Goal: Task Accomplishment & Management: Use online tool/utility

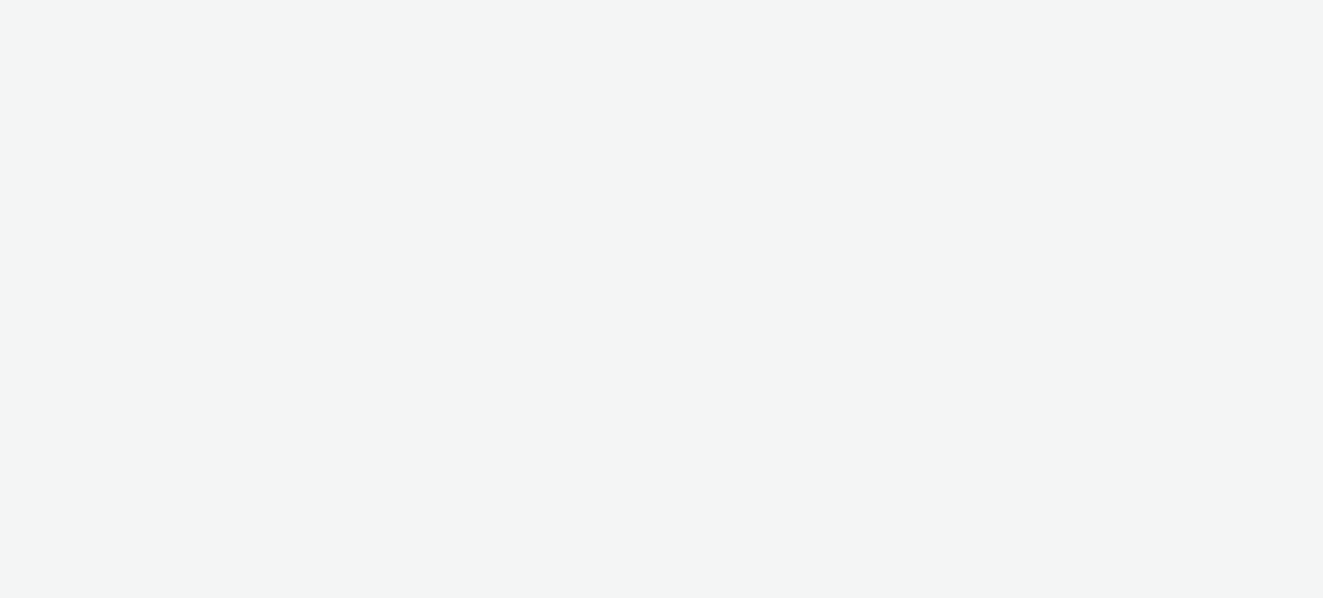
select select "11a7df10-284f-415c-b52a-427acf4c31ae"
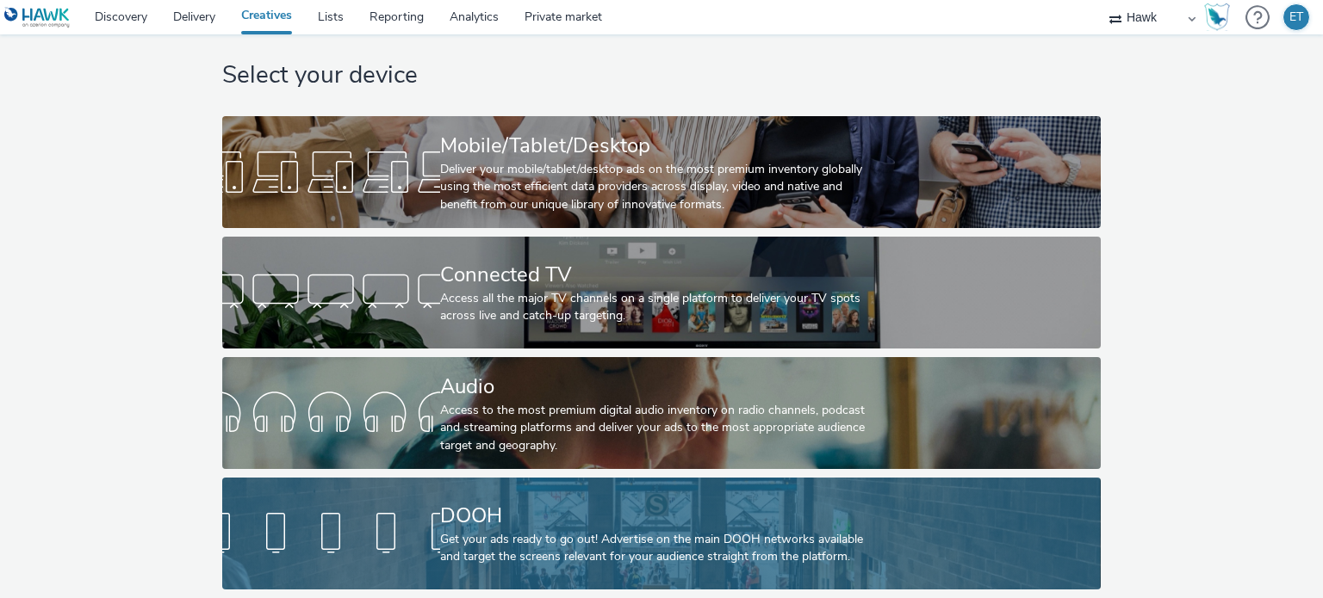
scroll to position [35, 0]
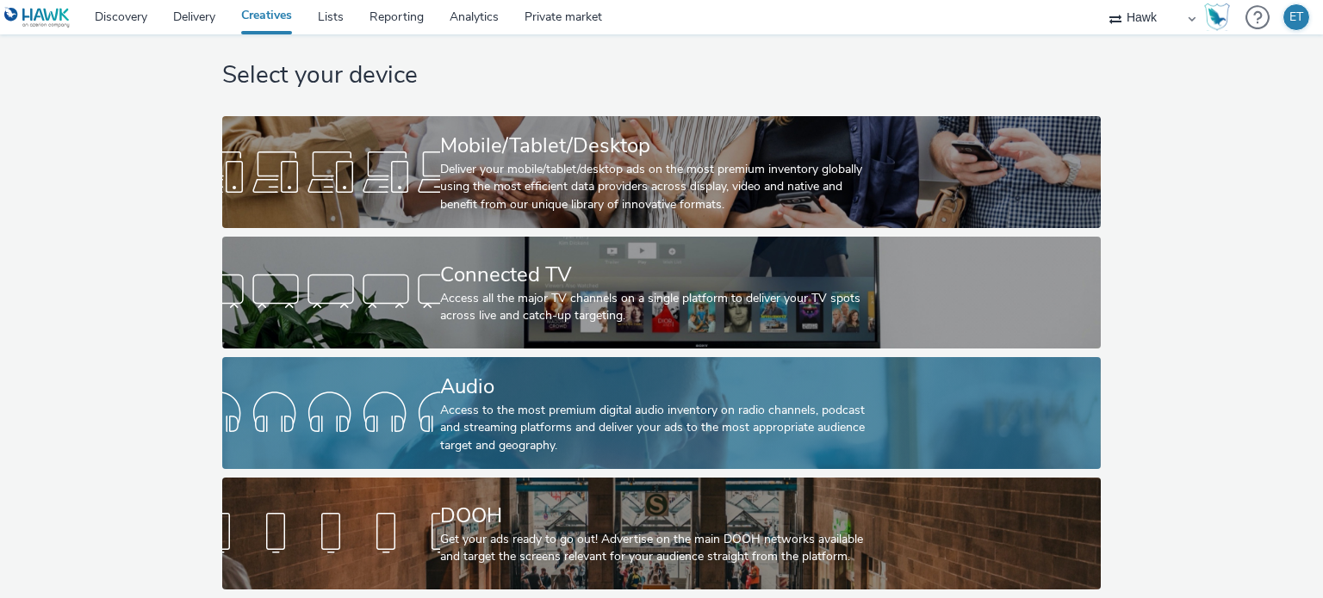
click at [515, 383] on div "Audio" at bounding box center [658, 387] width 436 height 30
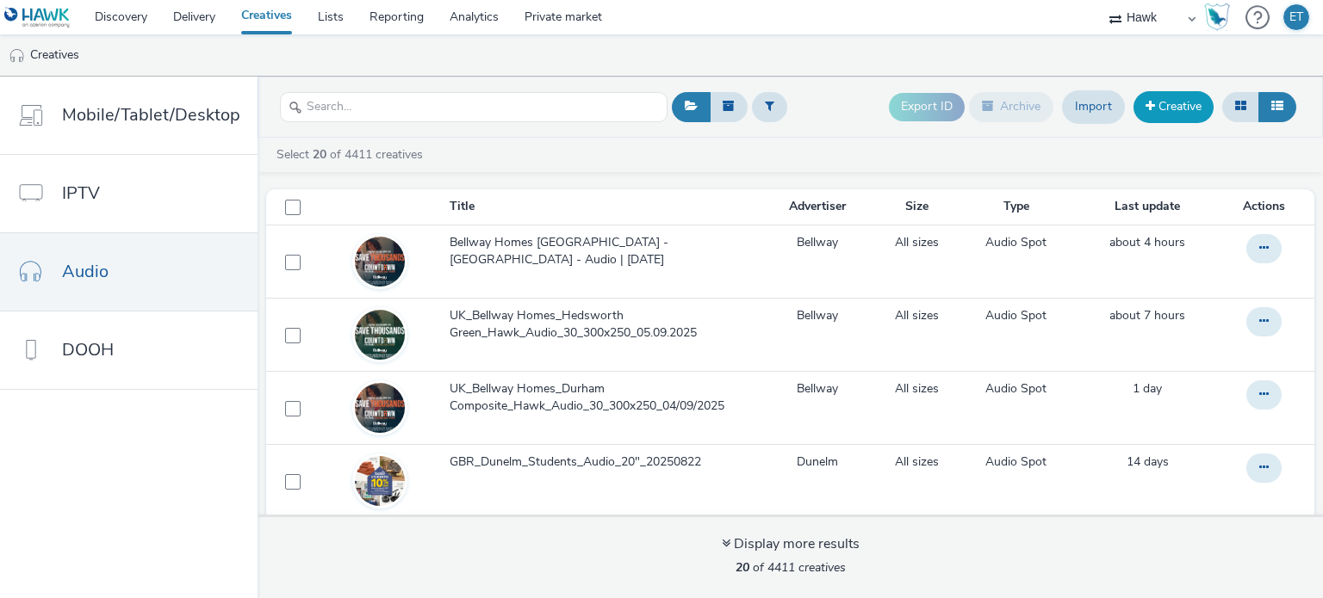
click at [1166, 111] on link "Creative" at bounding box center [1173, 106] width 80 height 31
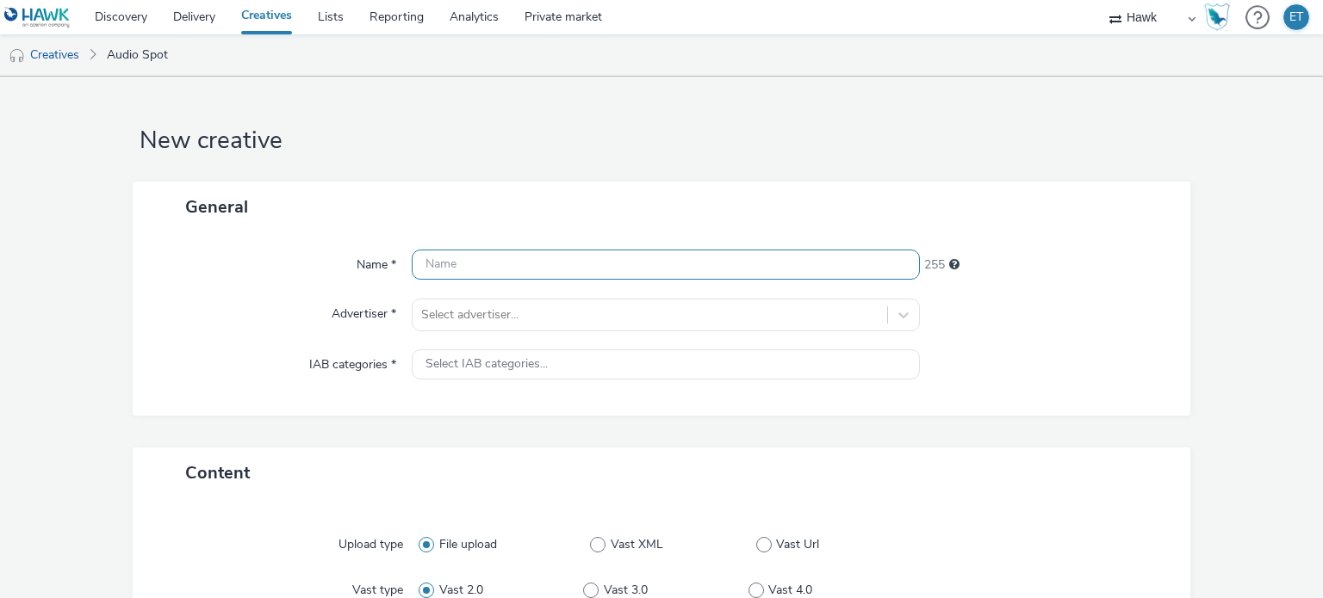
click at [560, 262] on input "text" at bounding box center [665, 265] width 507 height 30
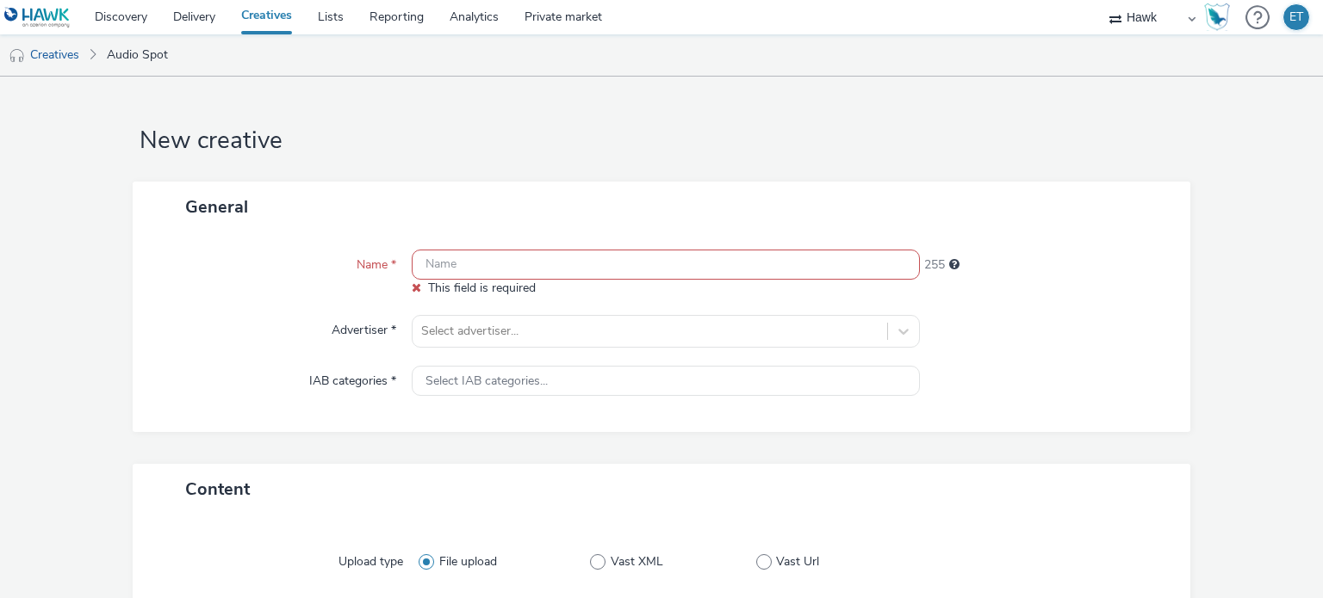
click at [77, 56] on link "Creatives" at bounding box center [44, 54] width 88 height 41
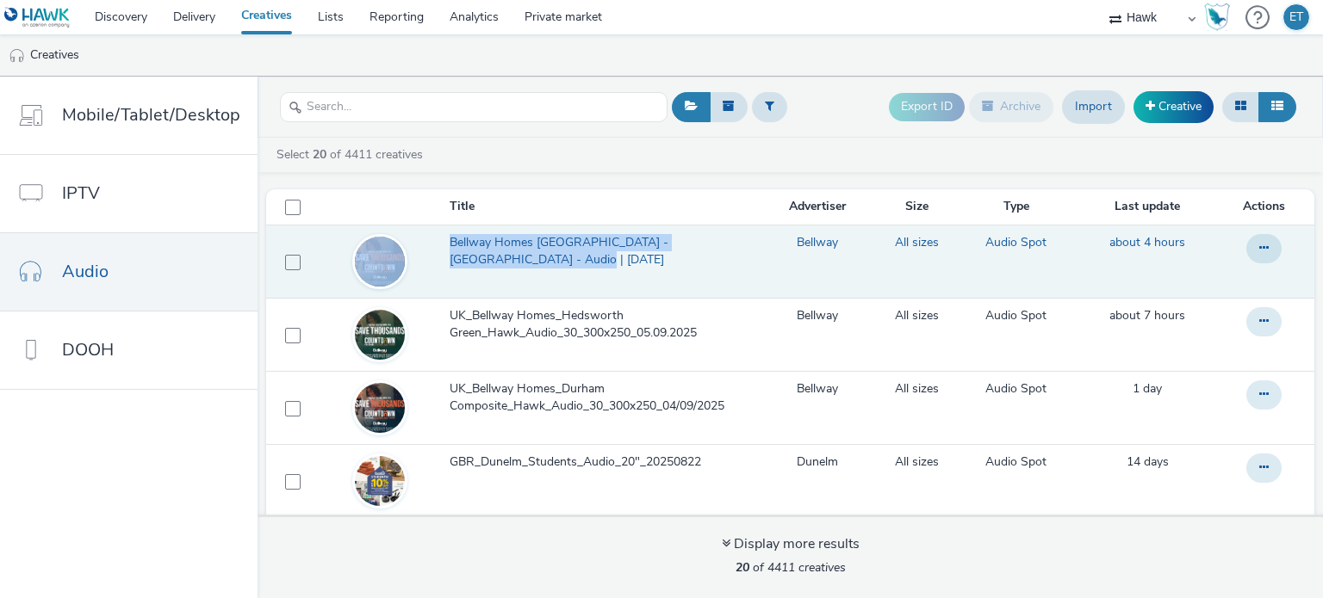
drag, startPoint x: 427, startPoint y: 233, endPoint x: 514, endPoint y: 257, distance: 90.3
click at [514, 257] on tr "Bellway Homes Yorkshire - [GEOGRAPHIC_DATA] - Audio | [DATE] Bellway All sizes …" at bounding box center [790, 261] width 1048 height 73
copy tr "Bellway Homes [GEOGRAPHIC_DATA] - [GEOGRAPHIC_DATA] - Audio | [DATE]"
click at [1247, 258] on button at bounding box center [1263, 248] width 35 height 29
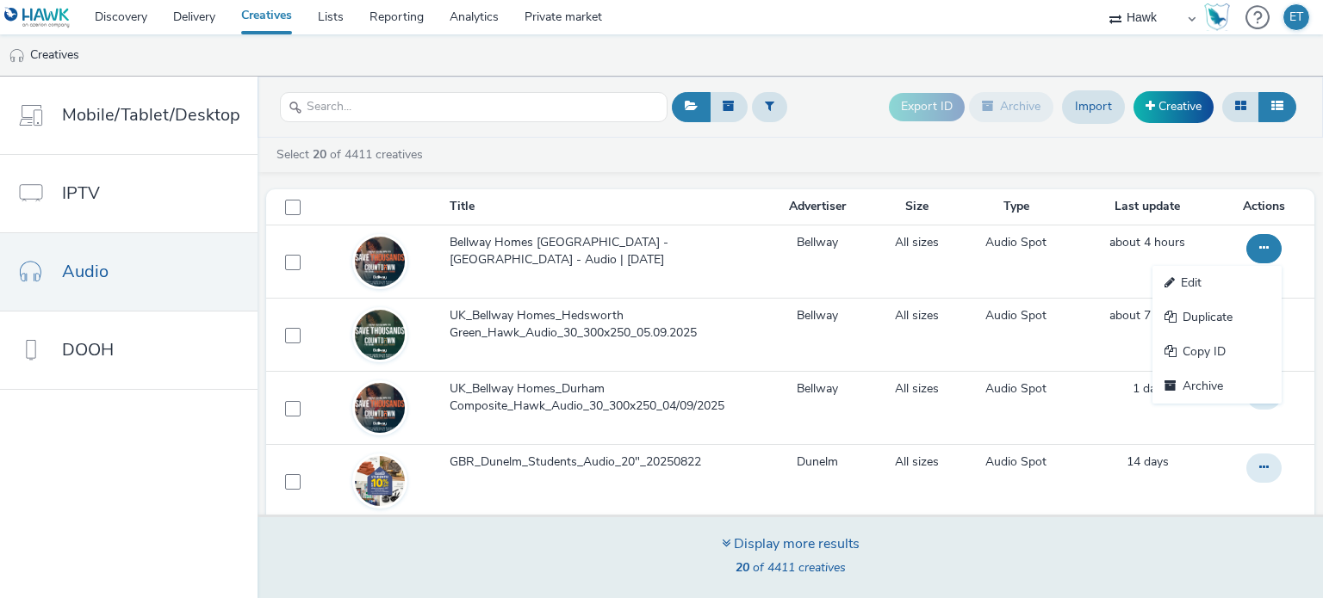
click at [474, 536] on div "Display more results 20 of 4411 creatives" at bounding box center [789, 557] width 1077 height 84
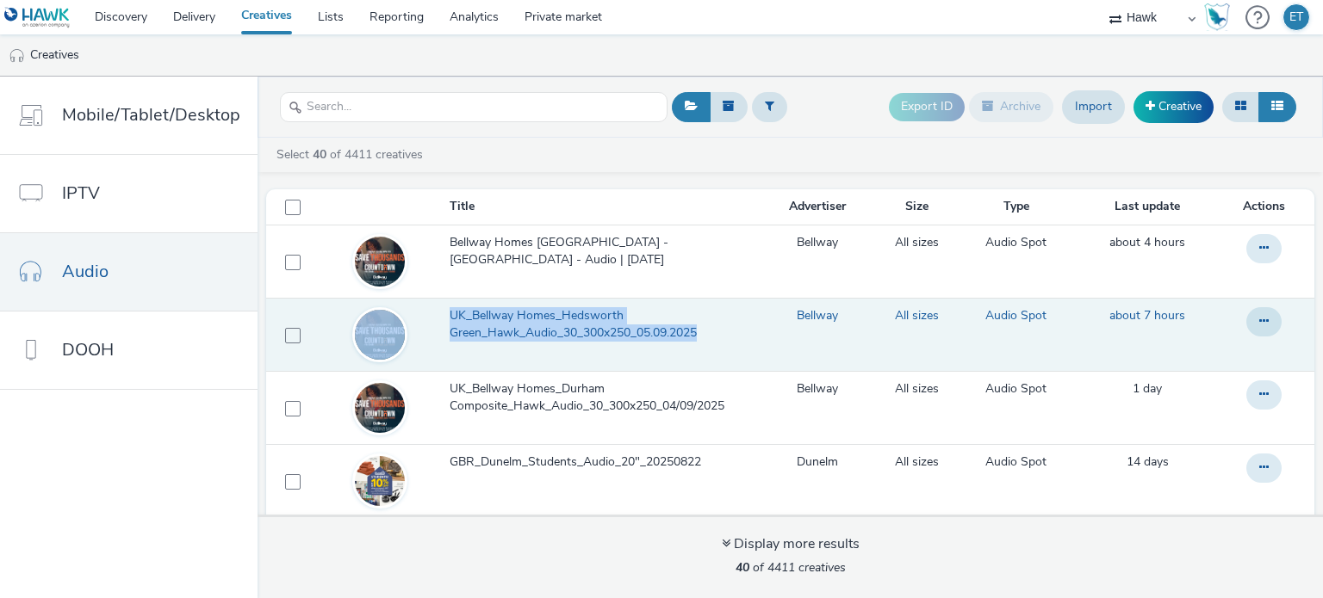
drag, startPoint x: 435, startPoint y: 308, endPoint x: 699, endPoint y: 331, distance: 265.3
click at [699, 331] on tr "UK_Bellway Homes_Hedsworth Green_Hawk_Audio_30_300x250_05.09.2025 Bellway All s…" at bounding box center [790, 334] width 1048 height 73
copy tr "UK_Bellway Homes_Hedsworth Green_Hawk_Audio_30_300x250_05.09.2025"
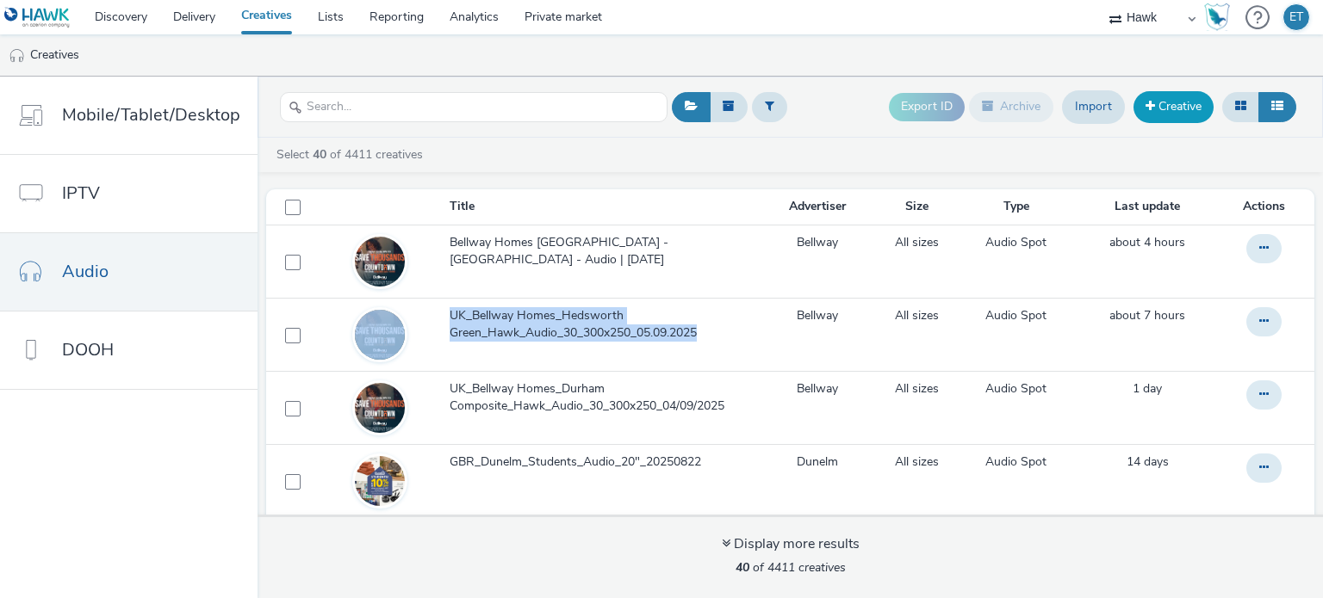
click at [1175, 106] on link "Creative" at bounding box center [1173, 106] width 80 height 31
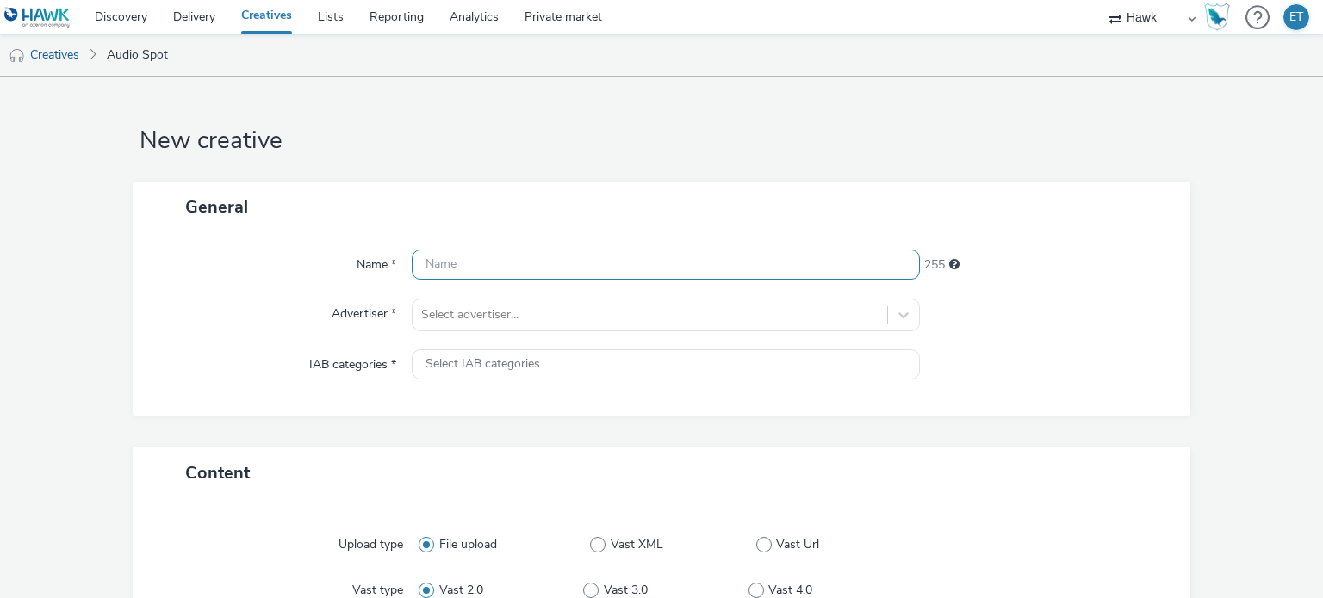
drag, startPoint x: 691, startPoint y: 262, endPoint x: 691, endPoint y: 251, distance: 11.2
click at [691, 256] on input "text" at bounding box center [665, 265] width 507 height 30
paste input "UK_Bellway Homes_North West Composite_Hawk_Audio_30_300x250_45905_"
drag, startPoint x: 879, startPoint y: 257, endPoint x: 819, endPoint y: 286, distance: 66.6
click at [819, 286] on div "Name * UK_Bellway Homes_North West Composite_Hawk_Audio_30_300x250_45905_ 189 A…" at bounding box center [662, 323] width 1058 height 183
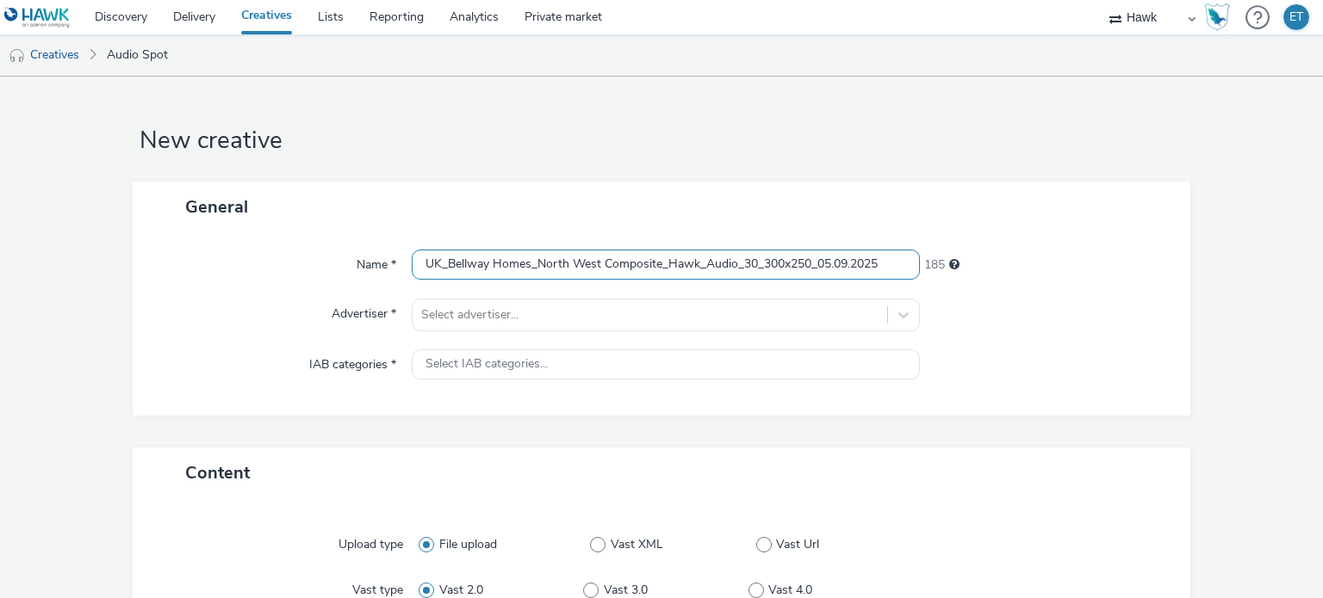
click at [758, 262] on input "UK_Bellway Homes_North West Composite_Hawk_Audio_30_300x250_05.09.2025" at bounding box center [665, 265] width 507 height 30
click at [753, 260] on input "UK_Bellway Homes_North West Composite_Hawk_Audio_30_300x250_05.09.2025" at bounding box center [665, 265] width 507 height 30
type input "UK_Bellway Homes_North West Composite_Hawk_Audio_30s_300x250_05.09.2025"
click at [579, 307] on div "Select advertiser..." at bounding box center [665, 315] width 507 height 33
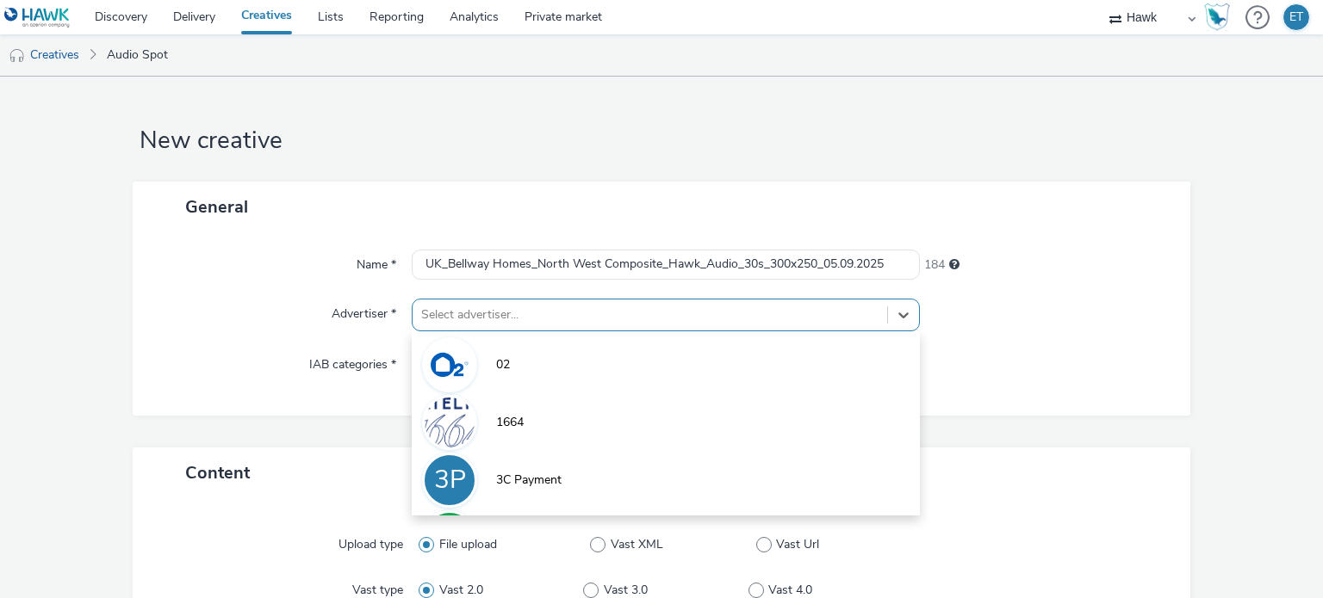
scroll to position [75, 0]
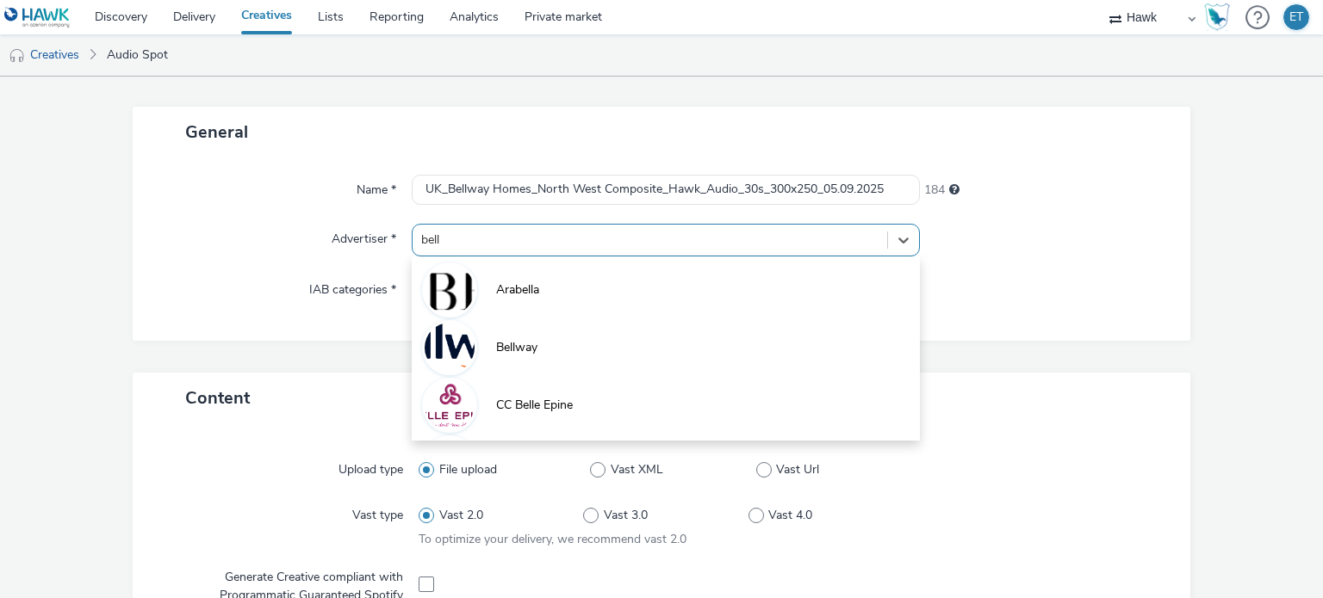
type input "bellw"
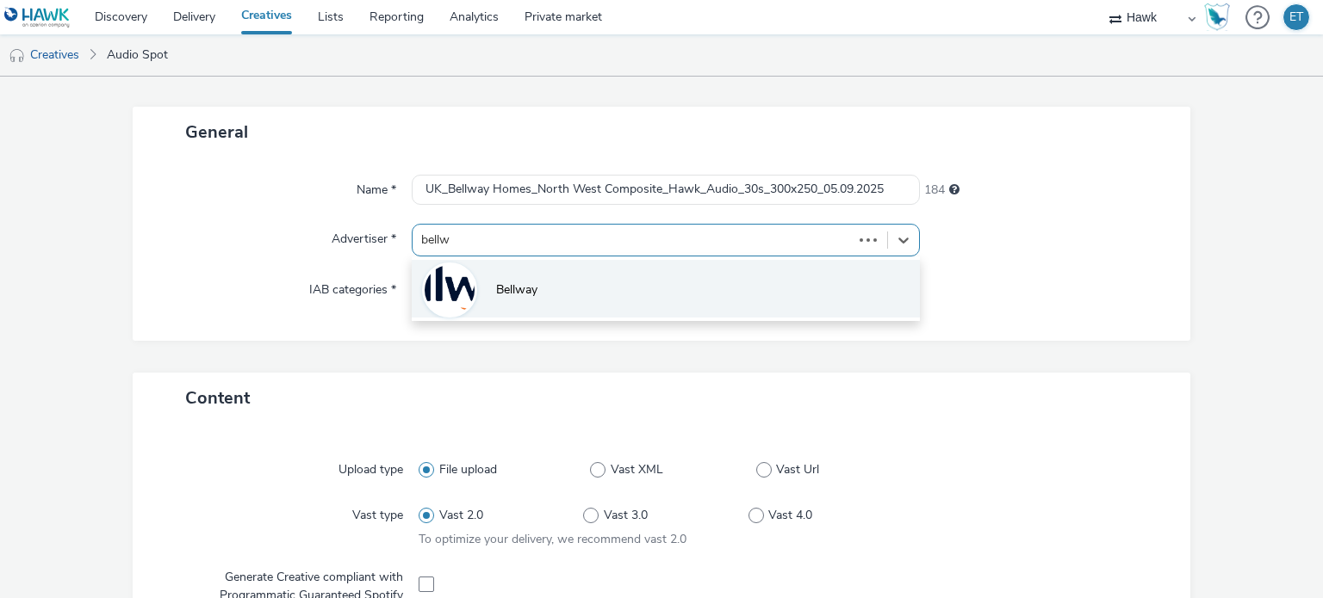
click at [598, 295] on li "Bellway" at bounding box center [665, 289] width 507 height 58
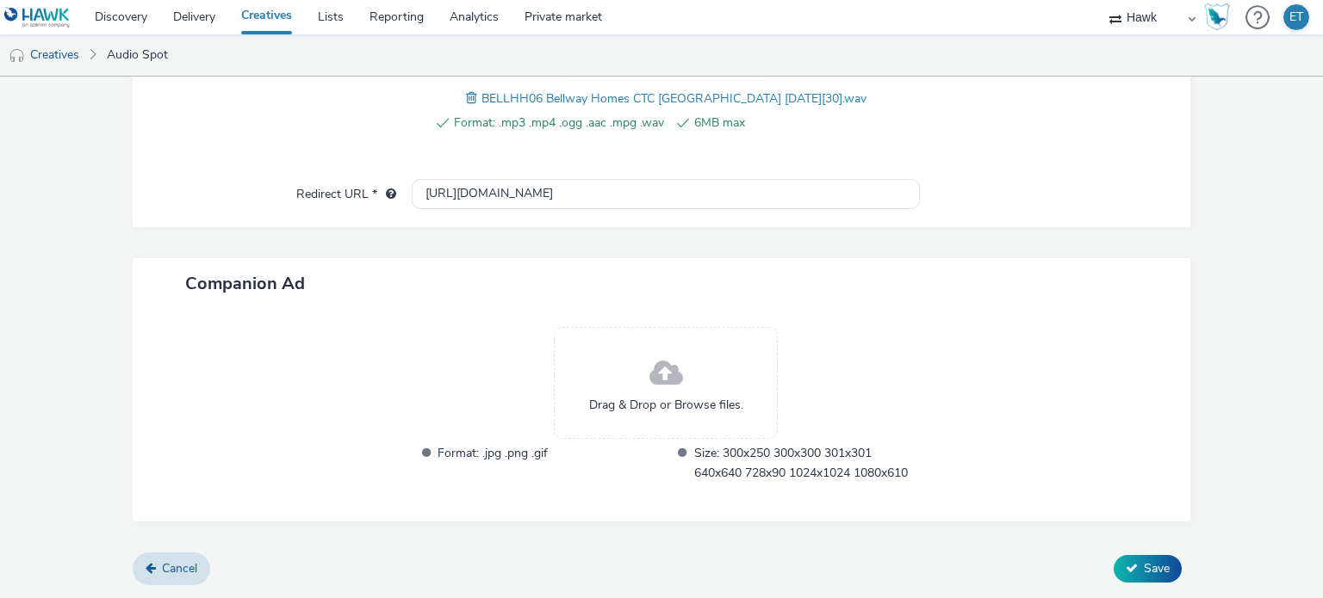
scroll to position [650, 0]
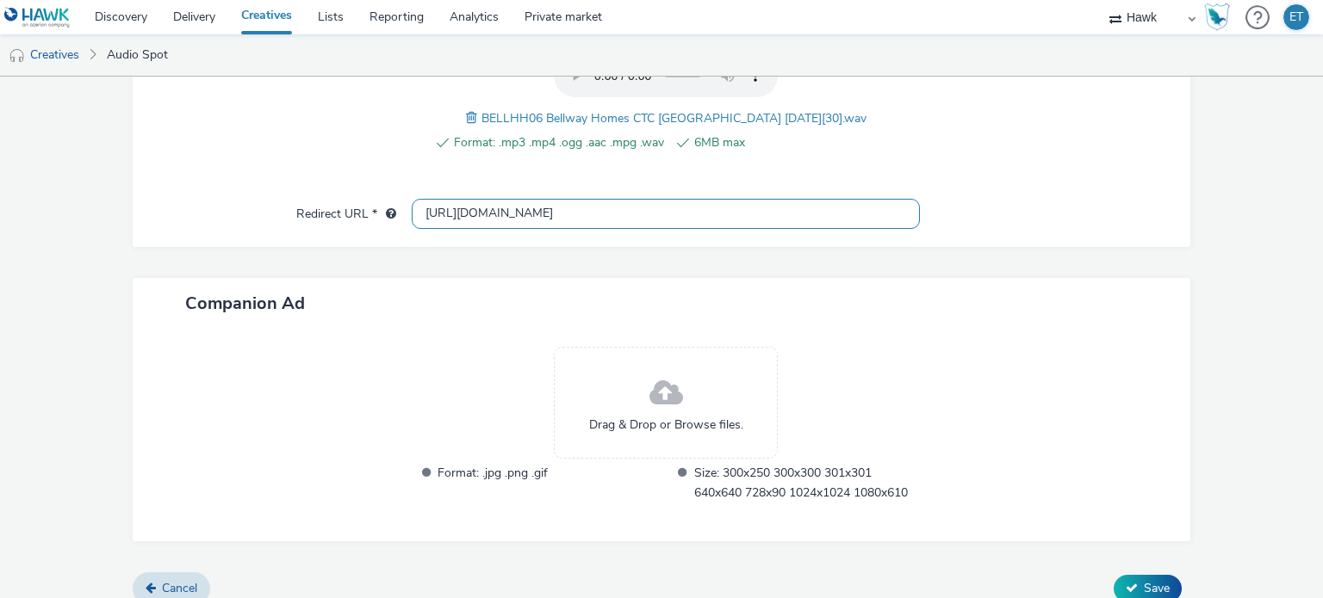
drag, startPoint x: 620, startPoint y: 206, endPoint x: 371, endPoint y: 193, distance: 249.2
click at [371, 193] on div "Upload type File upload Vast XML Vast Url Vast type Vast 2.0 Vast 3.0 Vast 4.0 …" at bounding box center [662, 53] width 1058 height 387
paste input "s://[DOMAIN_NAME][URL]"
type input "[URL][DOMAIN_NAME]"
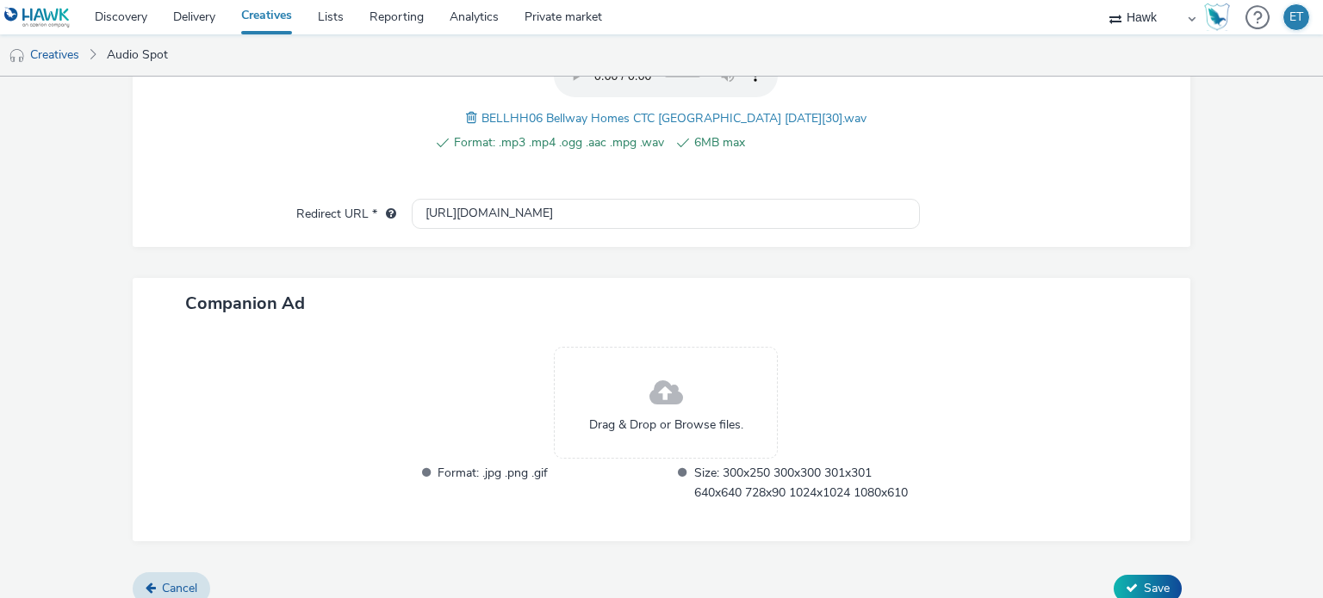
click at [10, 189] on form "New creative General Name * UK_Bellway Homes_North West Composite_Hawk_Audio_30…" at bounding box center [661, 23] width 1323 height 1192
click at [629, 371] on div "Drag & Drop or Browse files." at bounding box center [666, 403] width 224 height 112
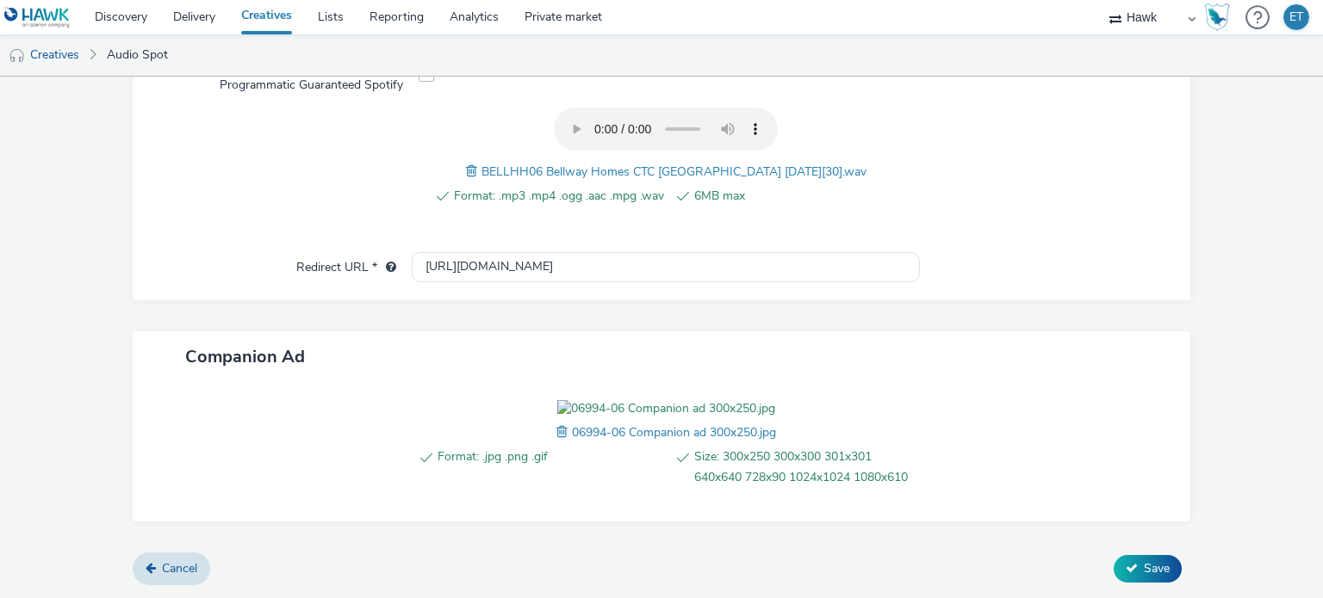
scroll to position [692, 0]
click at [1128, 571] on button "Save" at bounding box center [1147, 569] width 68 height 28
